Goal: Information Seeking & Learning: Learn about a topic

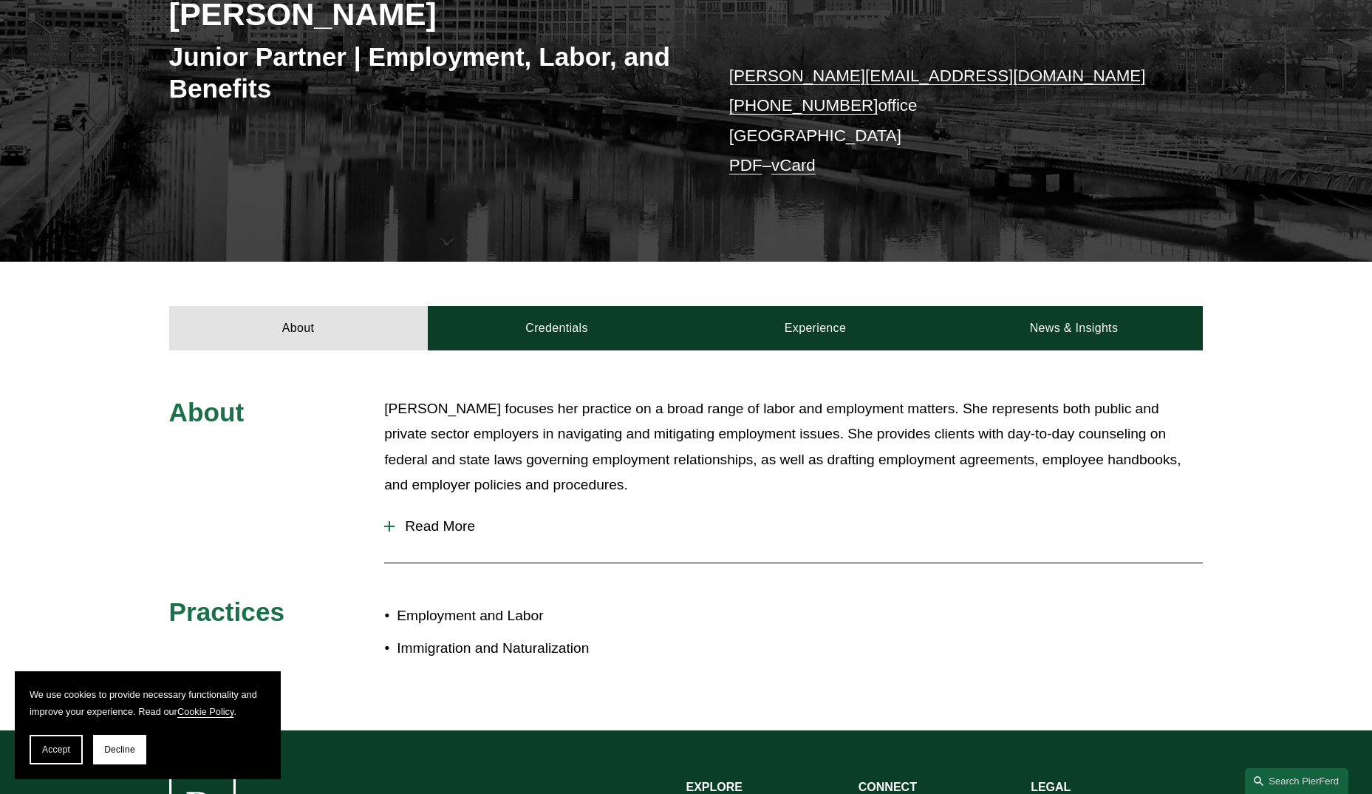
scroll to position [296, 0]
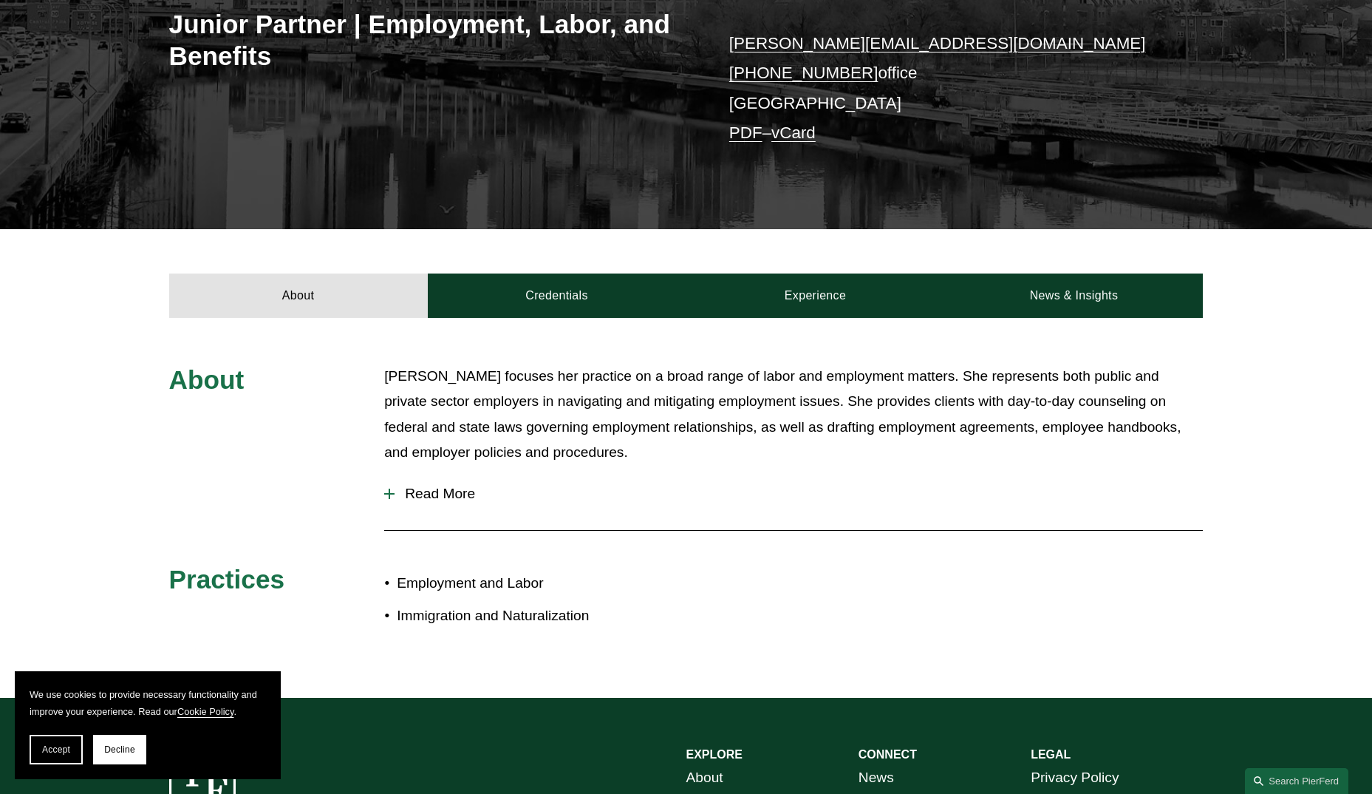
click at [386, 497] on div at bounding box center [389, 493] width 10 height 10
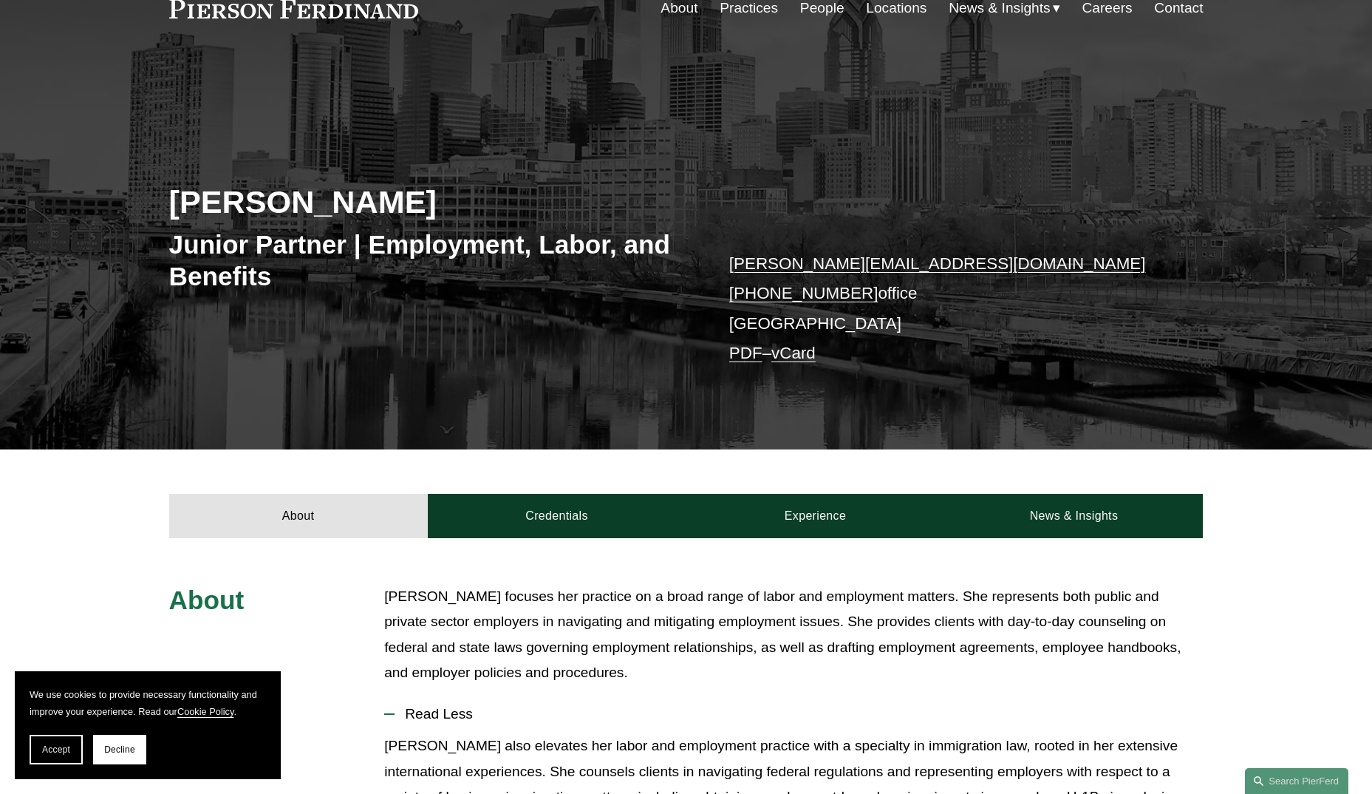
scroll to position [72, 0]
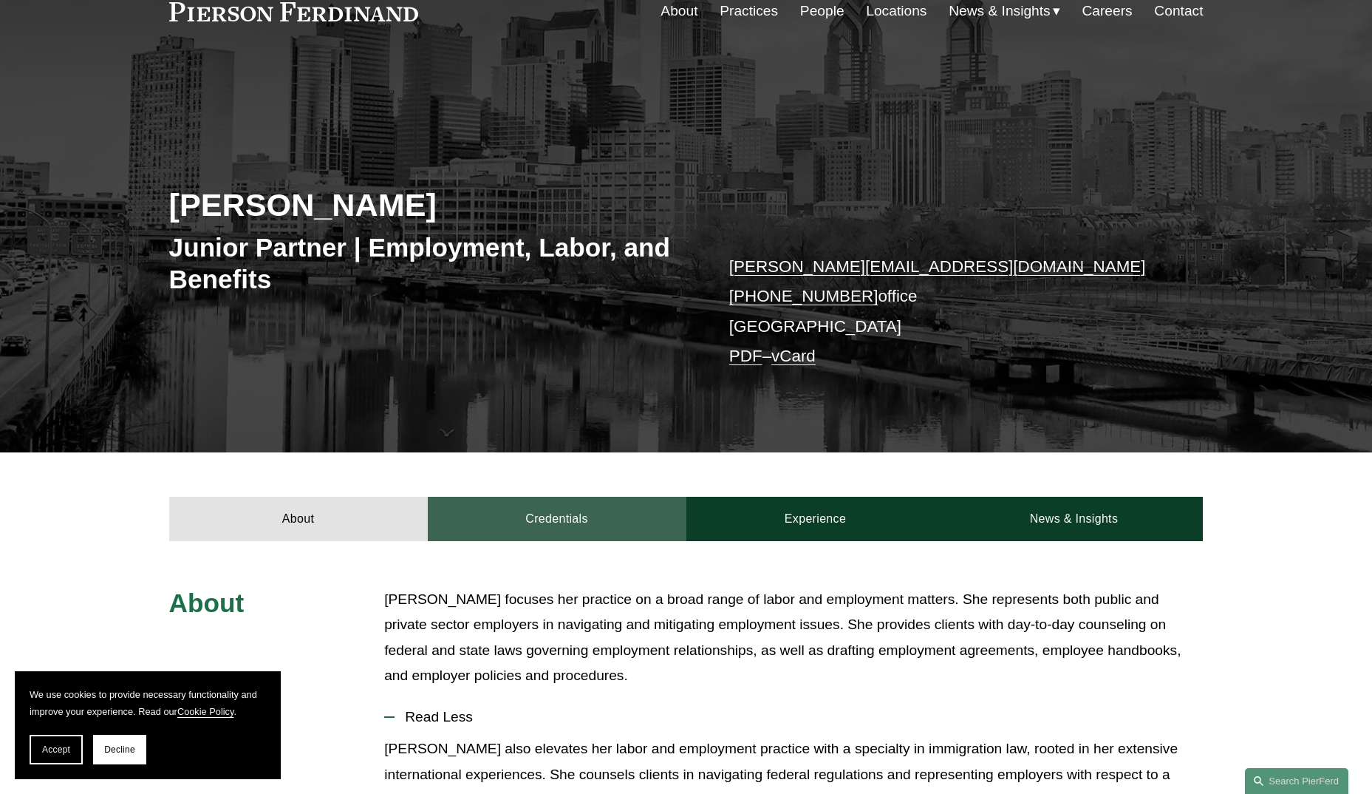
click at [536, 511] on link "Credentials" at bounding box center [557, 519] width 259 height 44
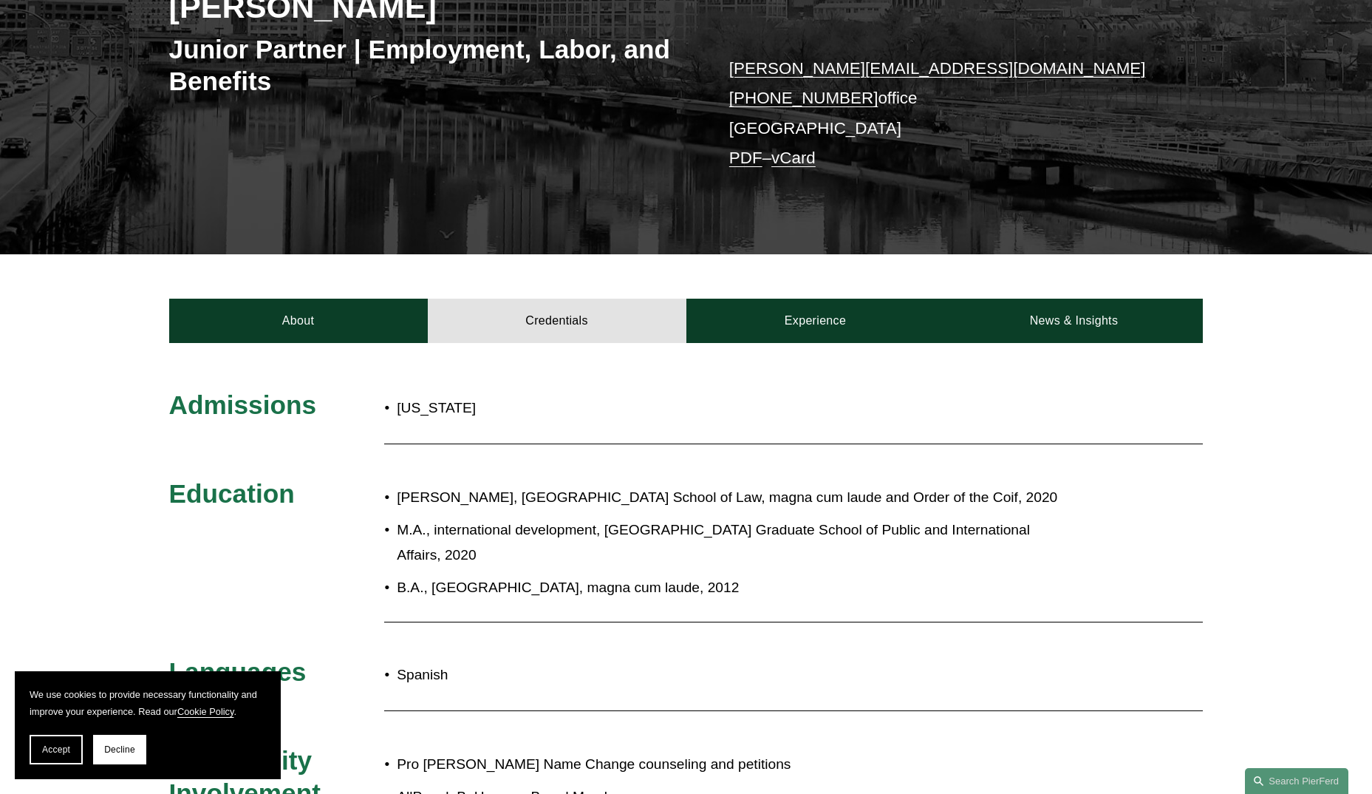
scroll to position [0, 0]
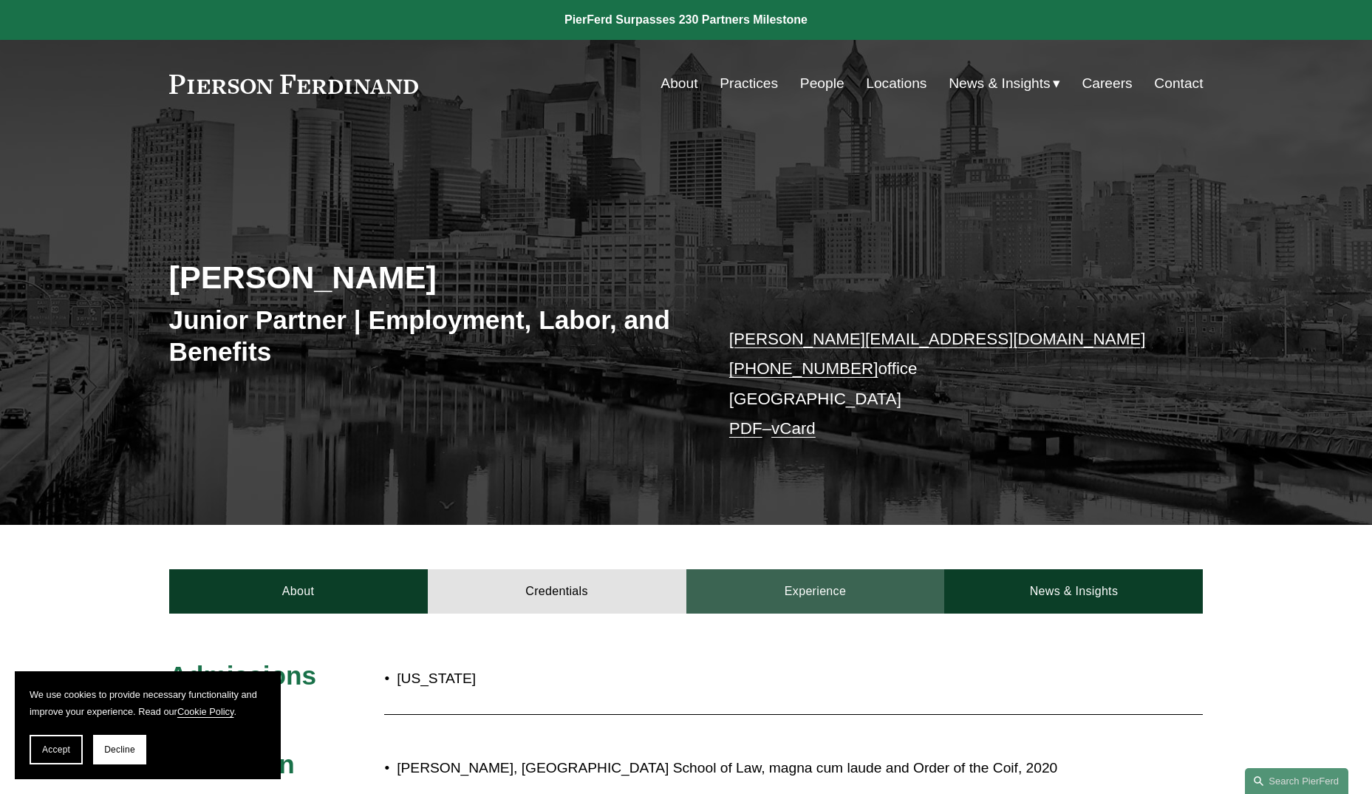
click at [831, 581] on link "Experience" at bounding box center [815, 591] width 259 height 44
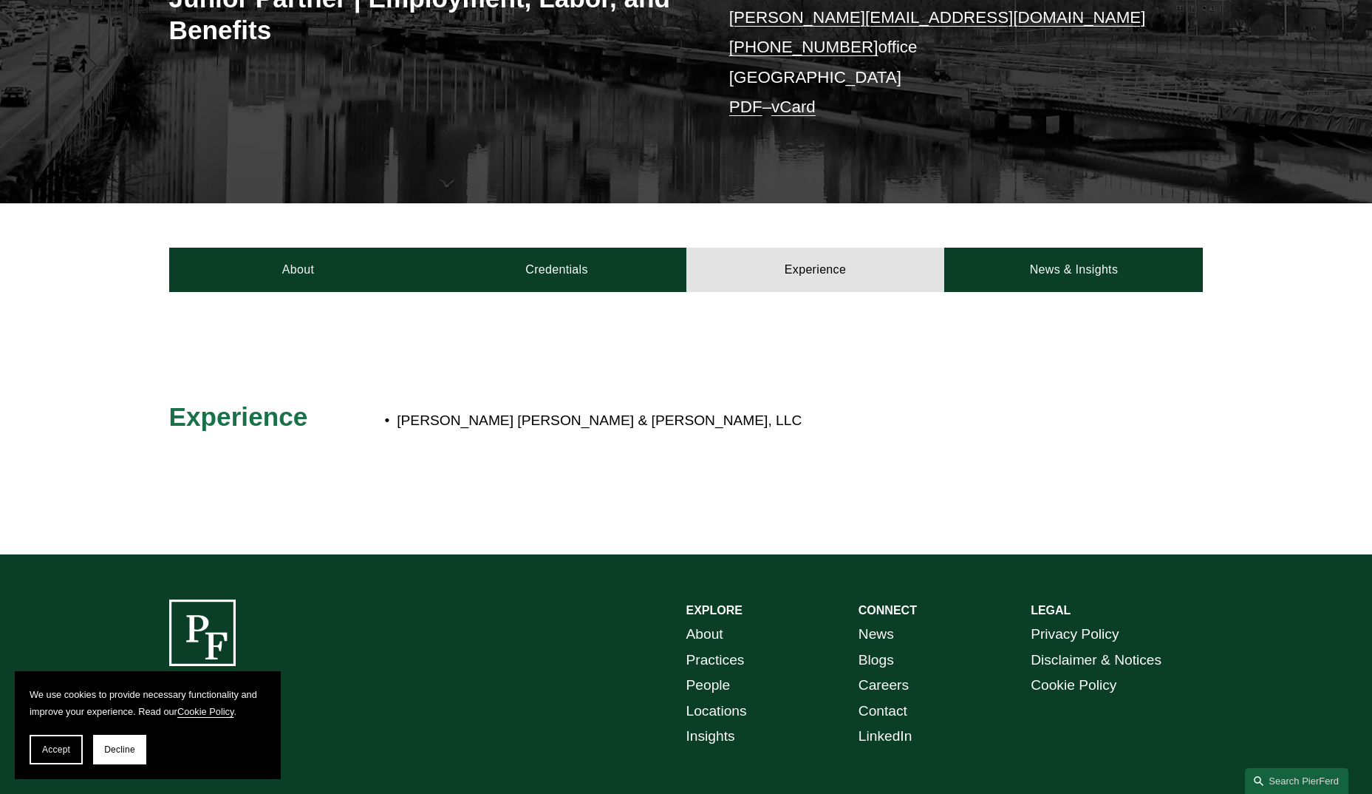
scroll to position [296, 0]
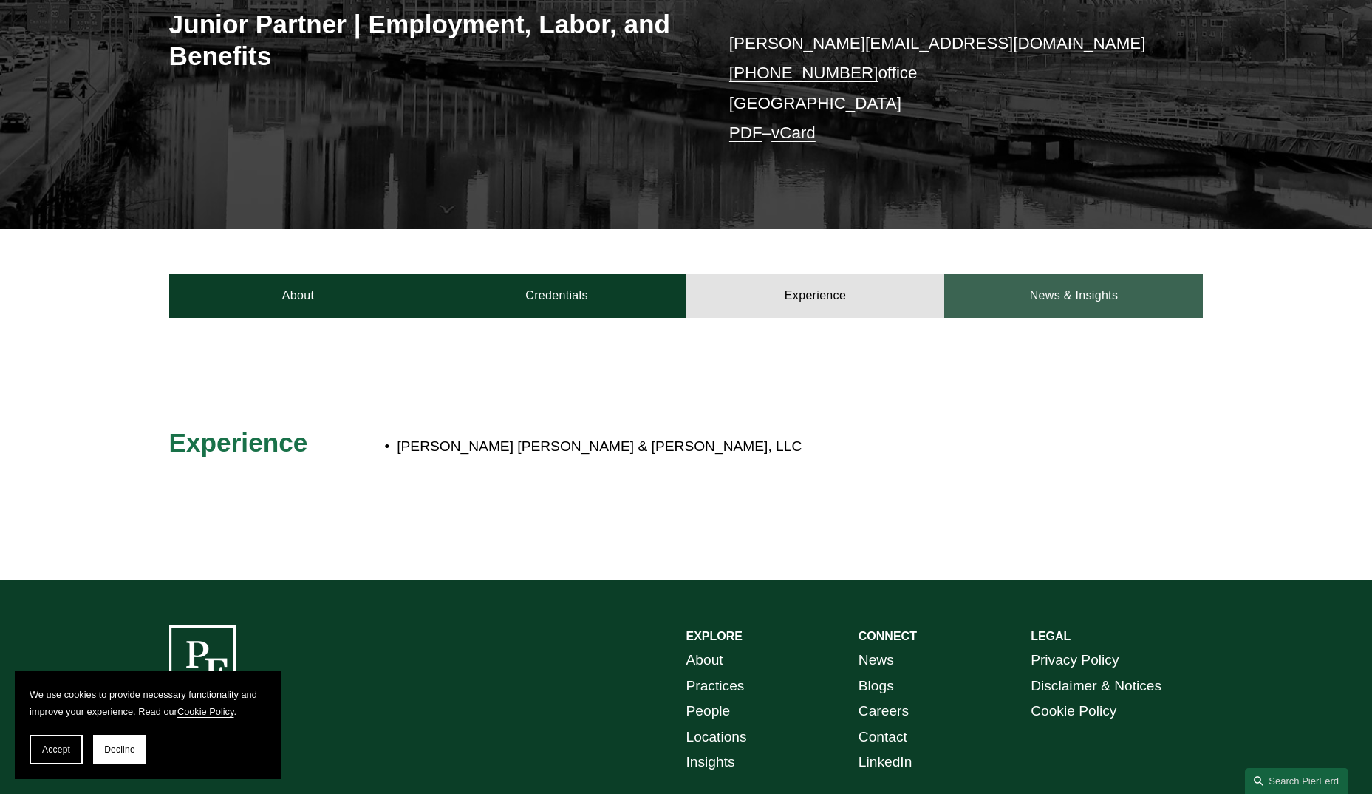
click at [1079, 298] on link "News & Insights" at bounding box center [1073, 295] width 259 height 44
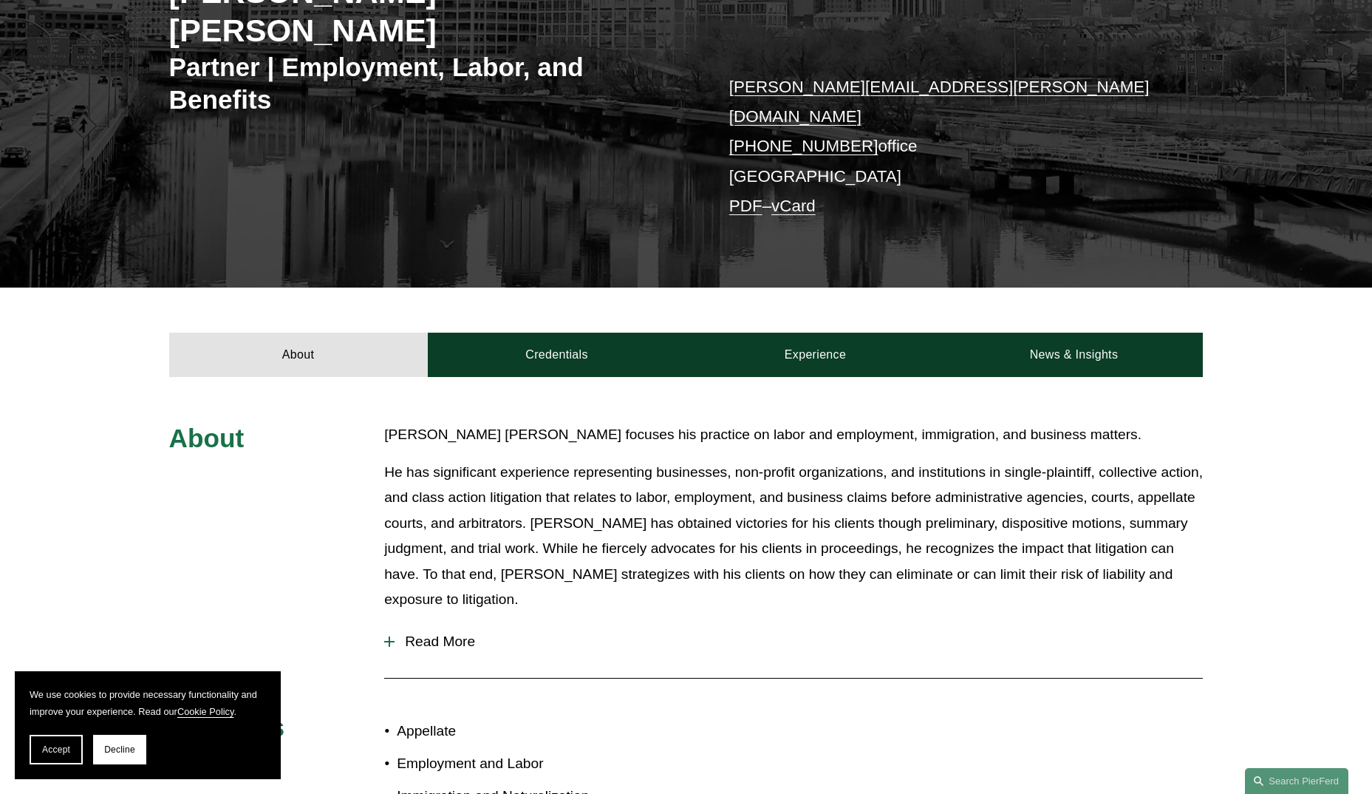
scroll to position [369, 0]
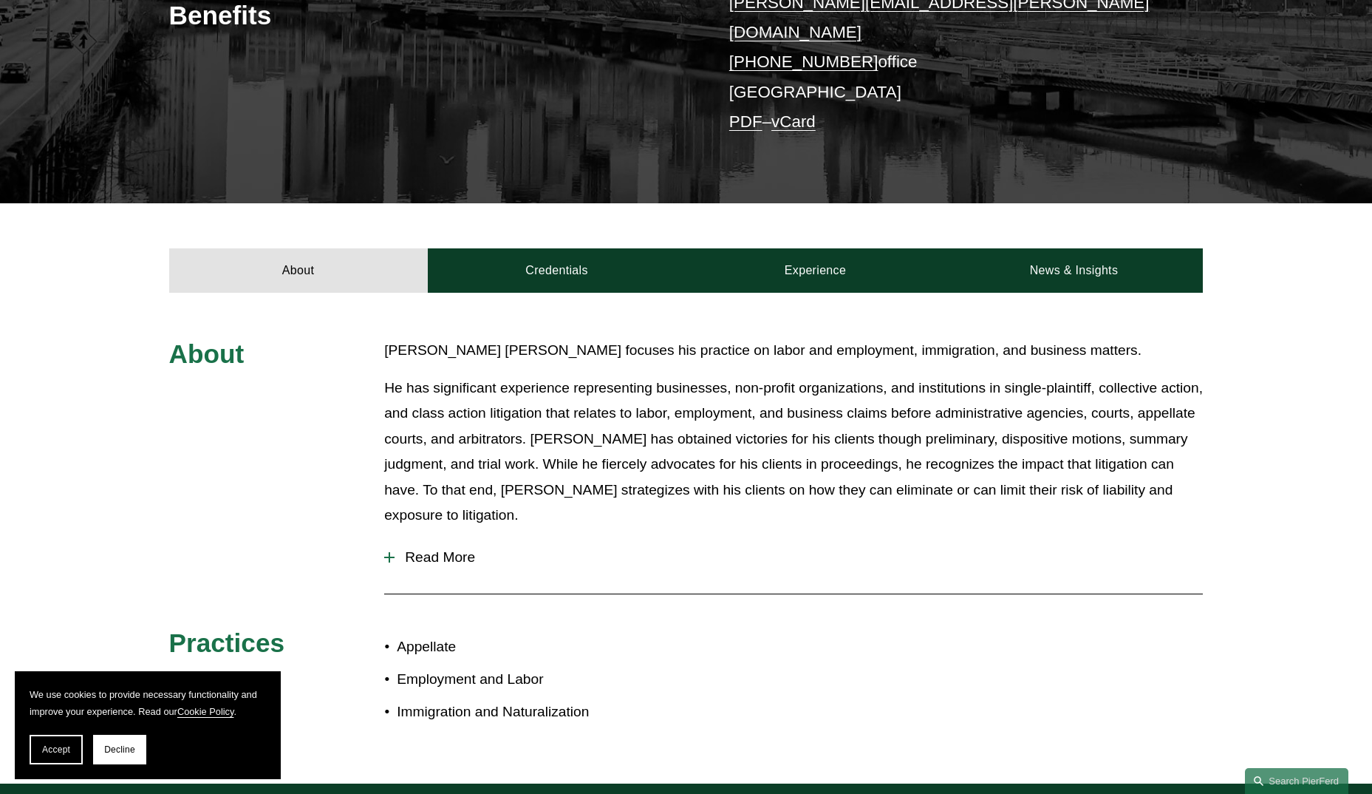
click at [447, 549] on span "Read More" at bounding box center [799, 557] width 808 height 16
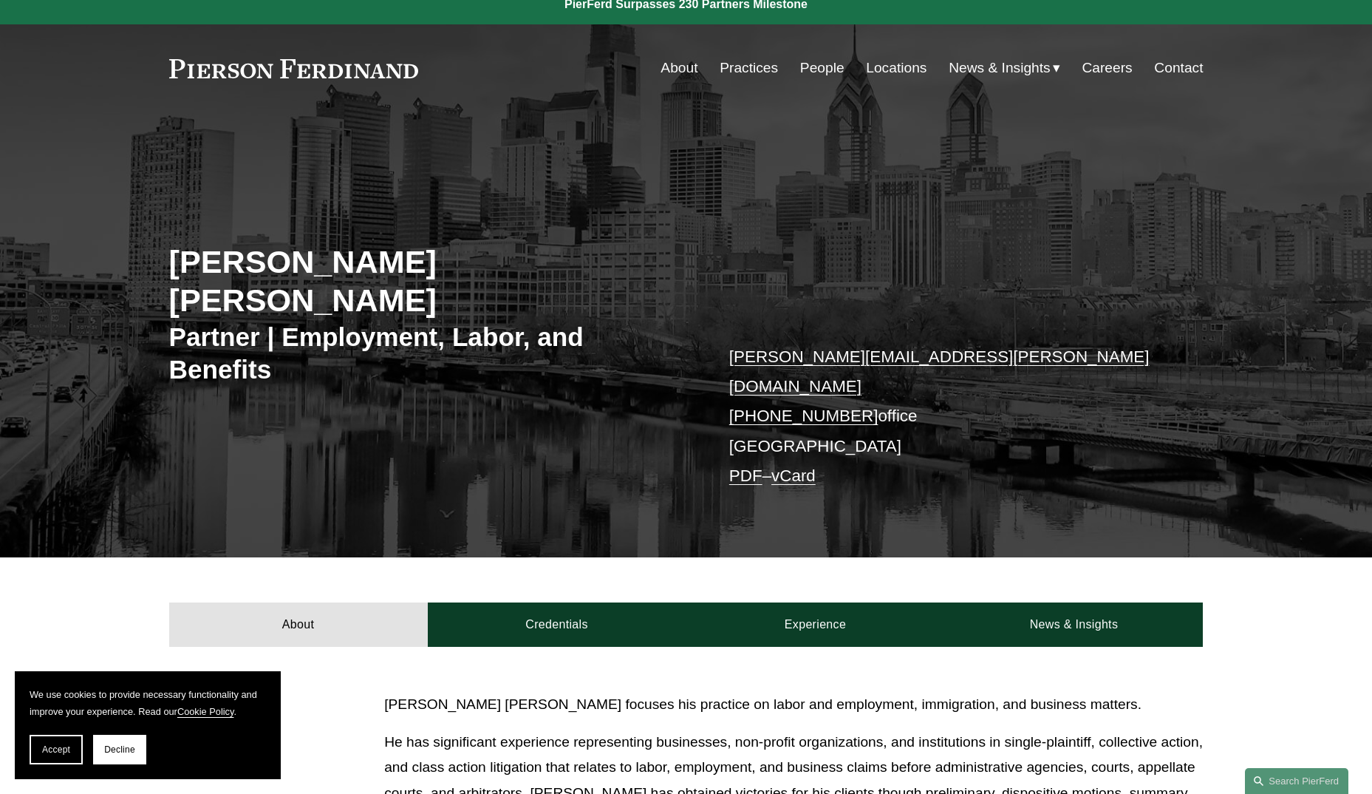
scroll to position [0, 0]
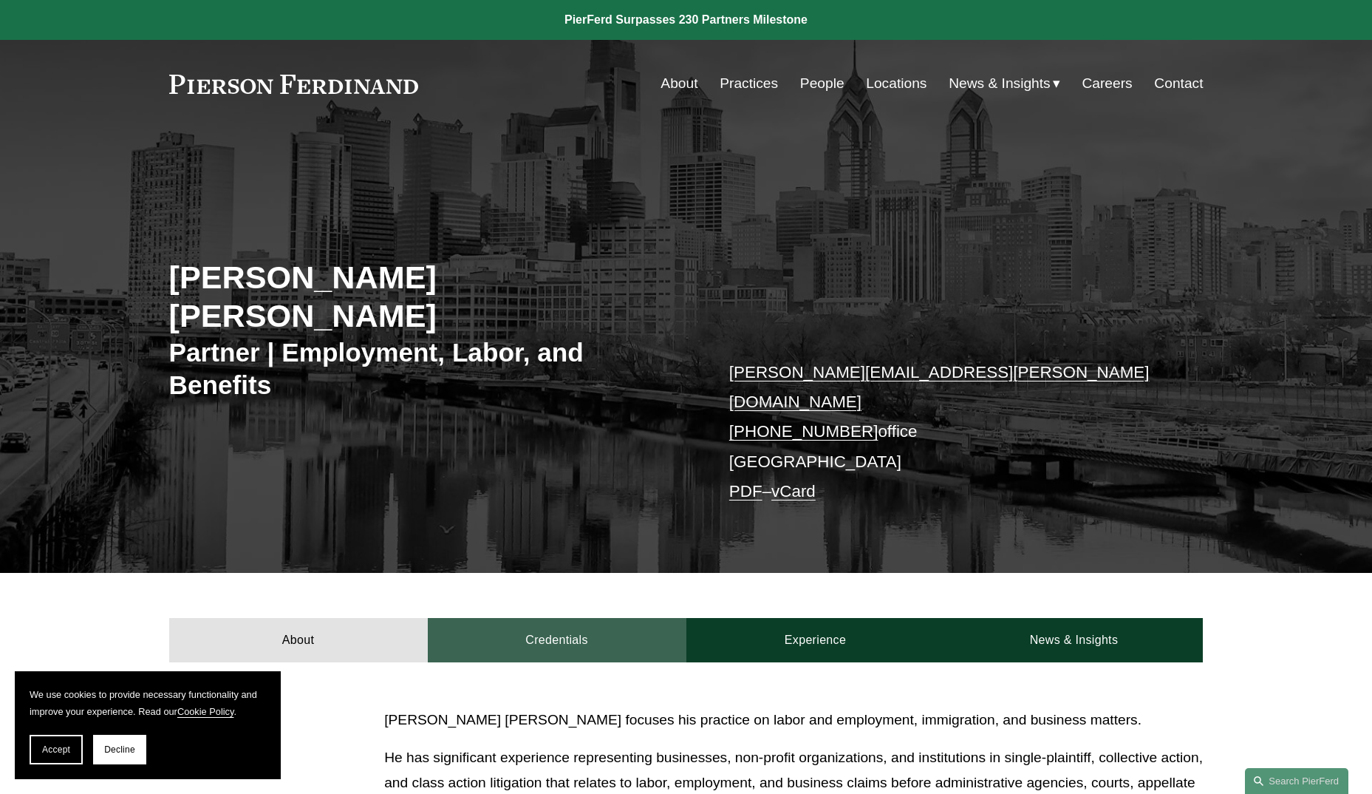
click at [538, 618] on link "Credentials" at bounding box center [557, 640] width 259 height 44
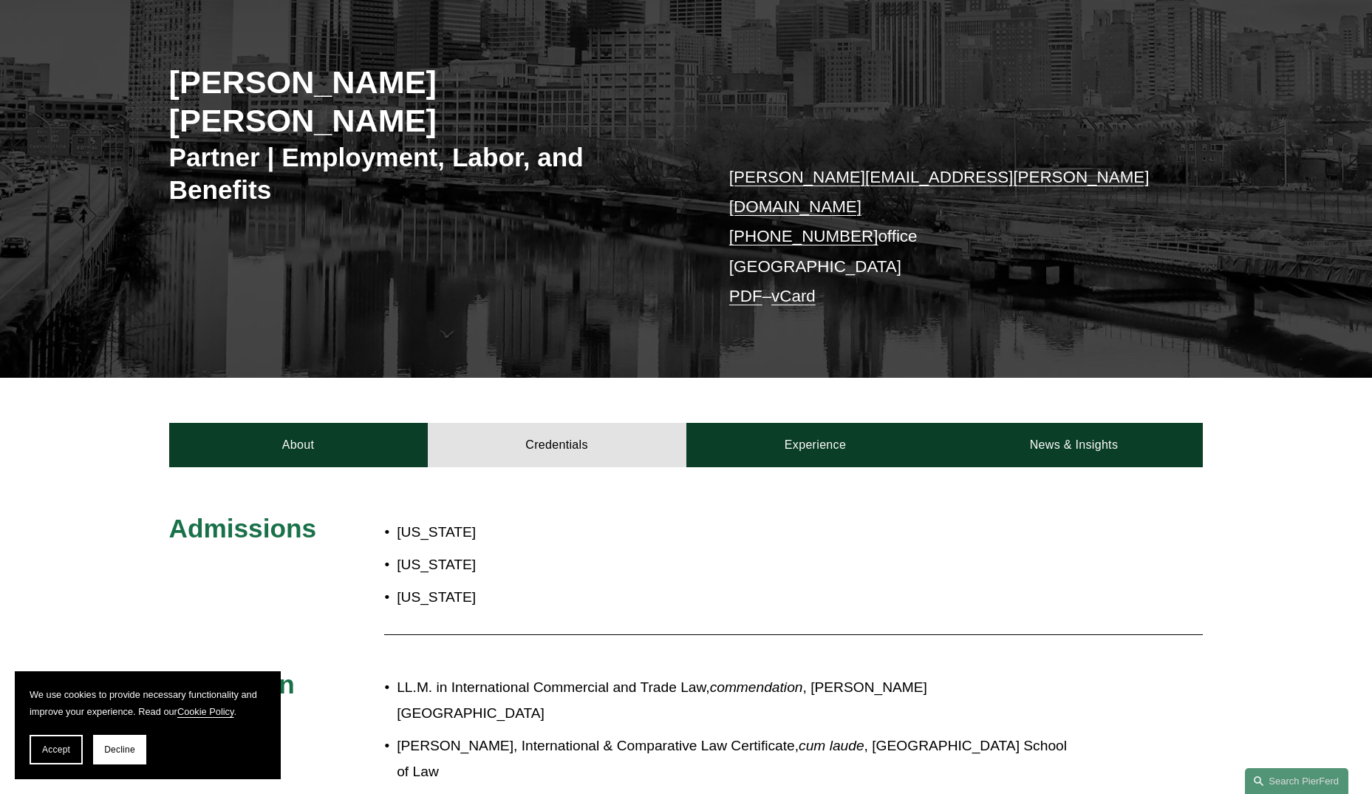
scroll to position [296, 0]
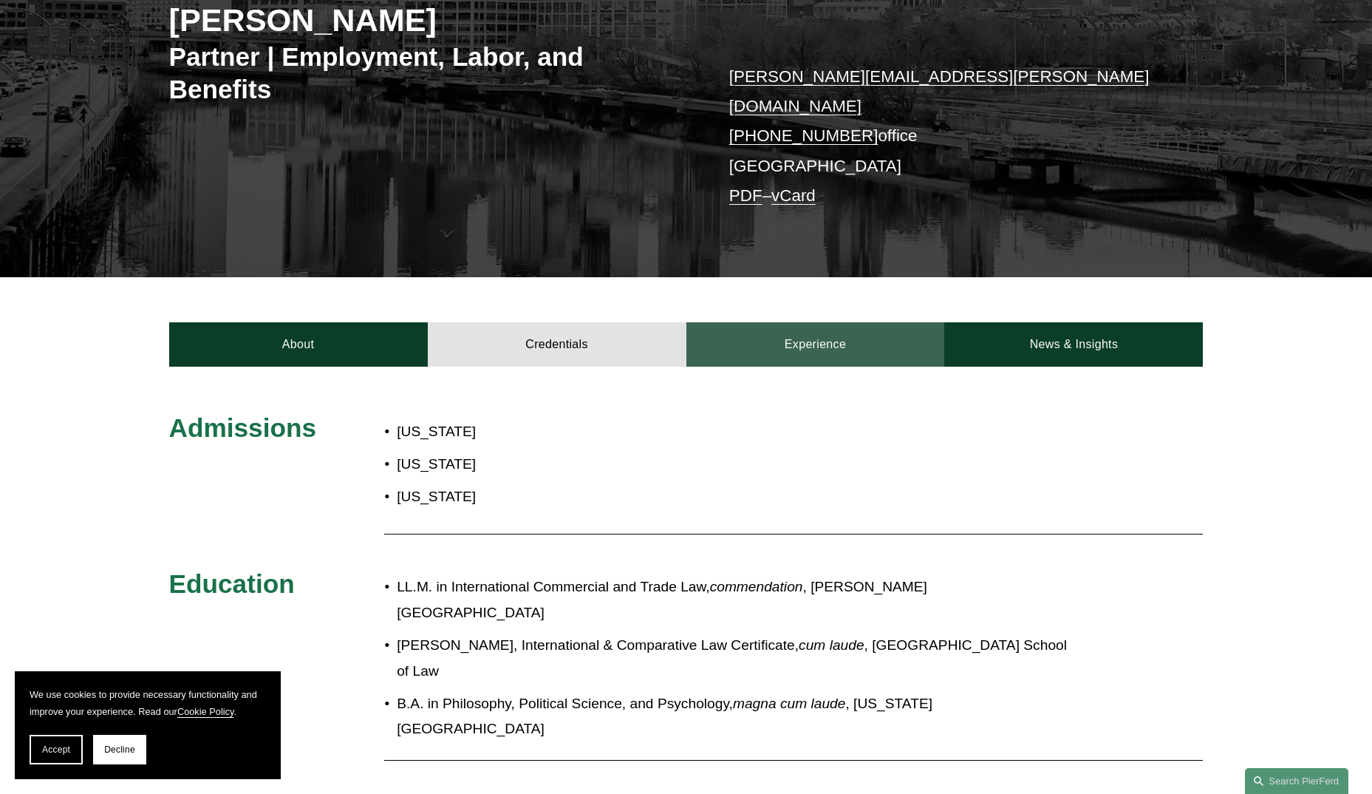
click at [768, 322] on link "Experience" at bounding box center [815, 344] width 259 height 44
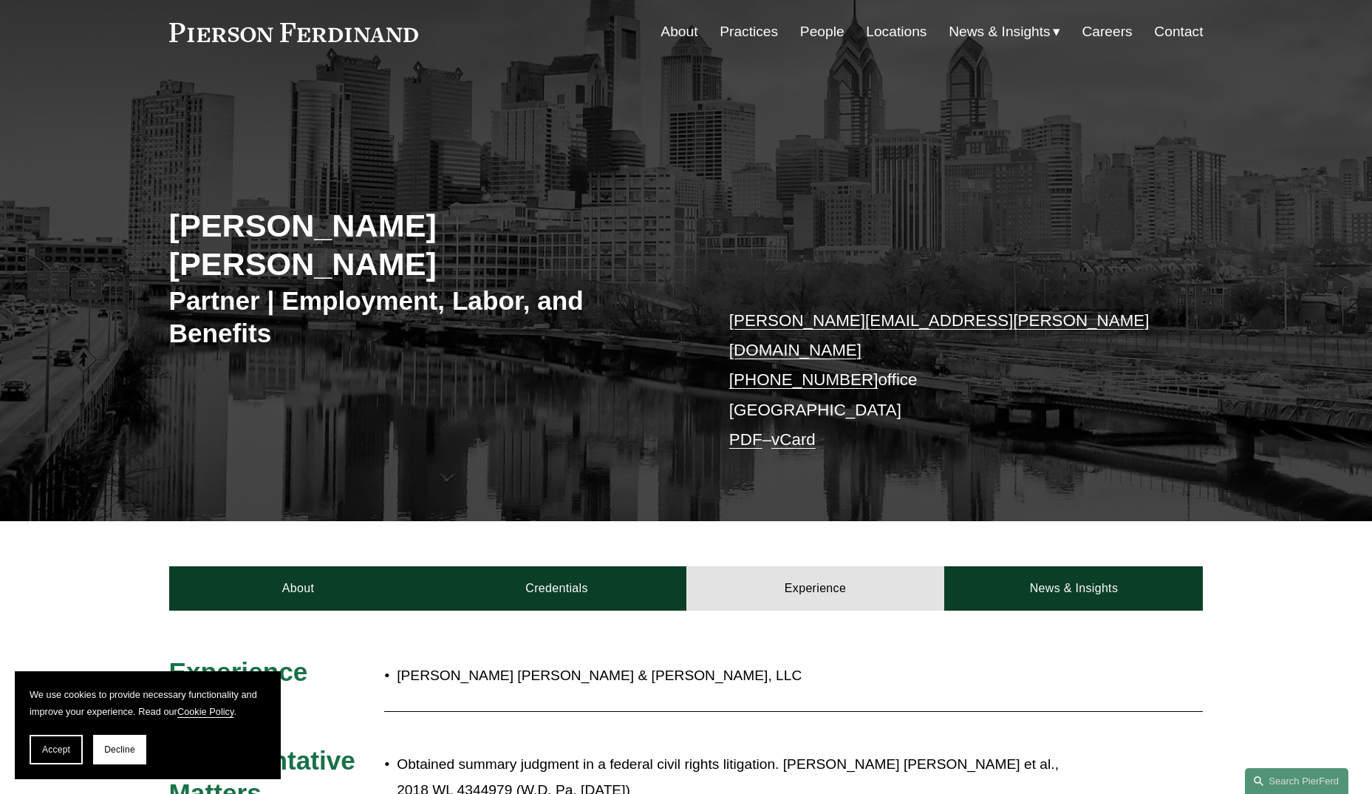
scroll to position [0, 0]
